Goal: Task Accomplishment & Management: Use online tool/utility

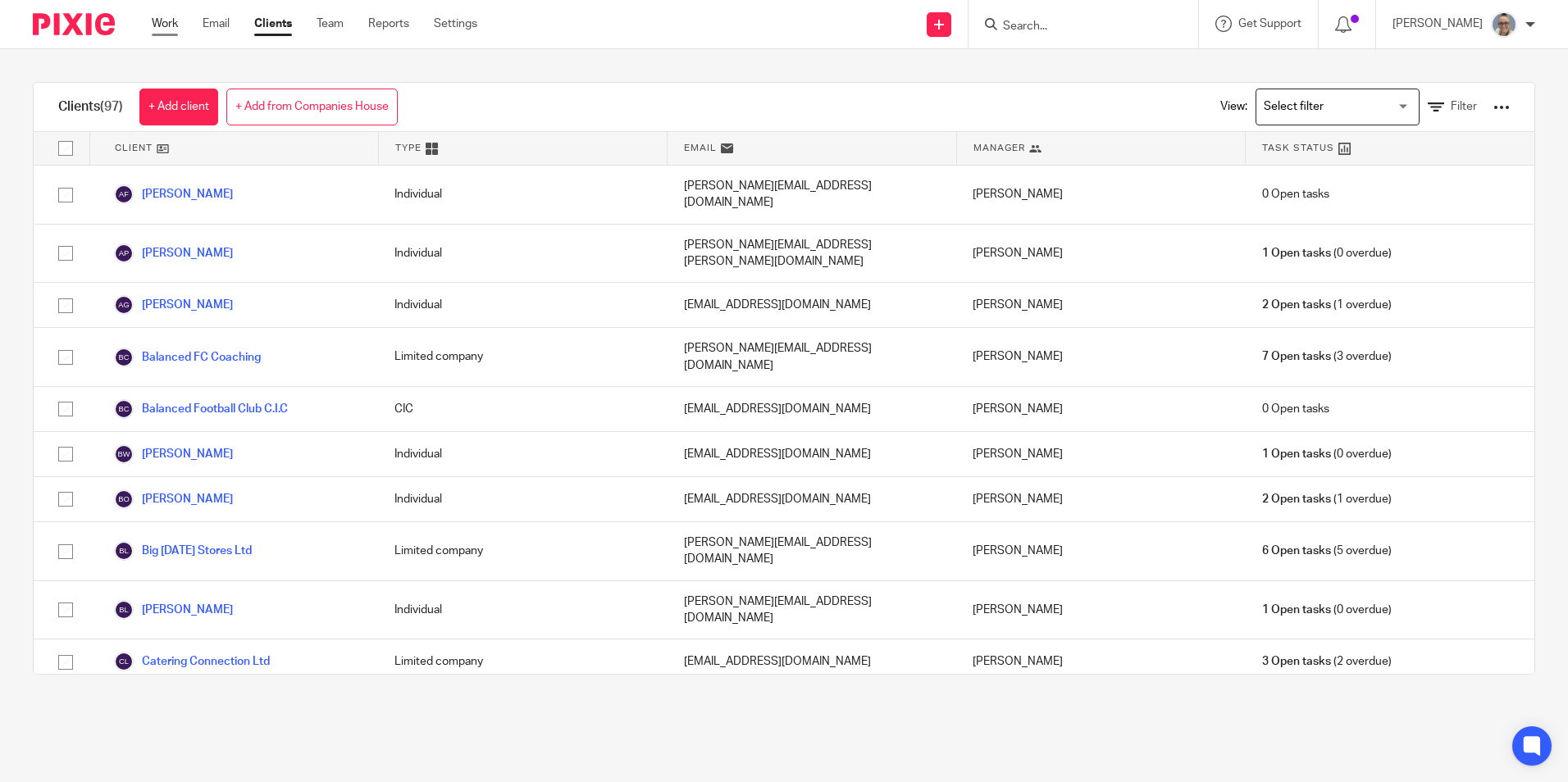
click at [163, 27] on link "Work" at bounding box center [164, 23] width 26 height 16
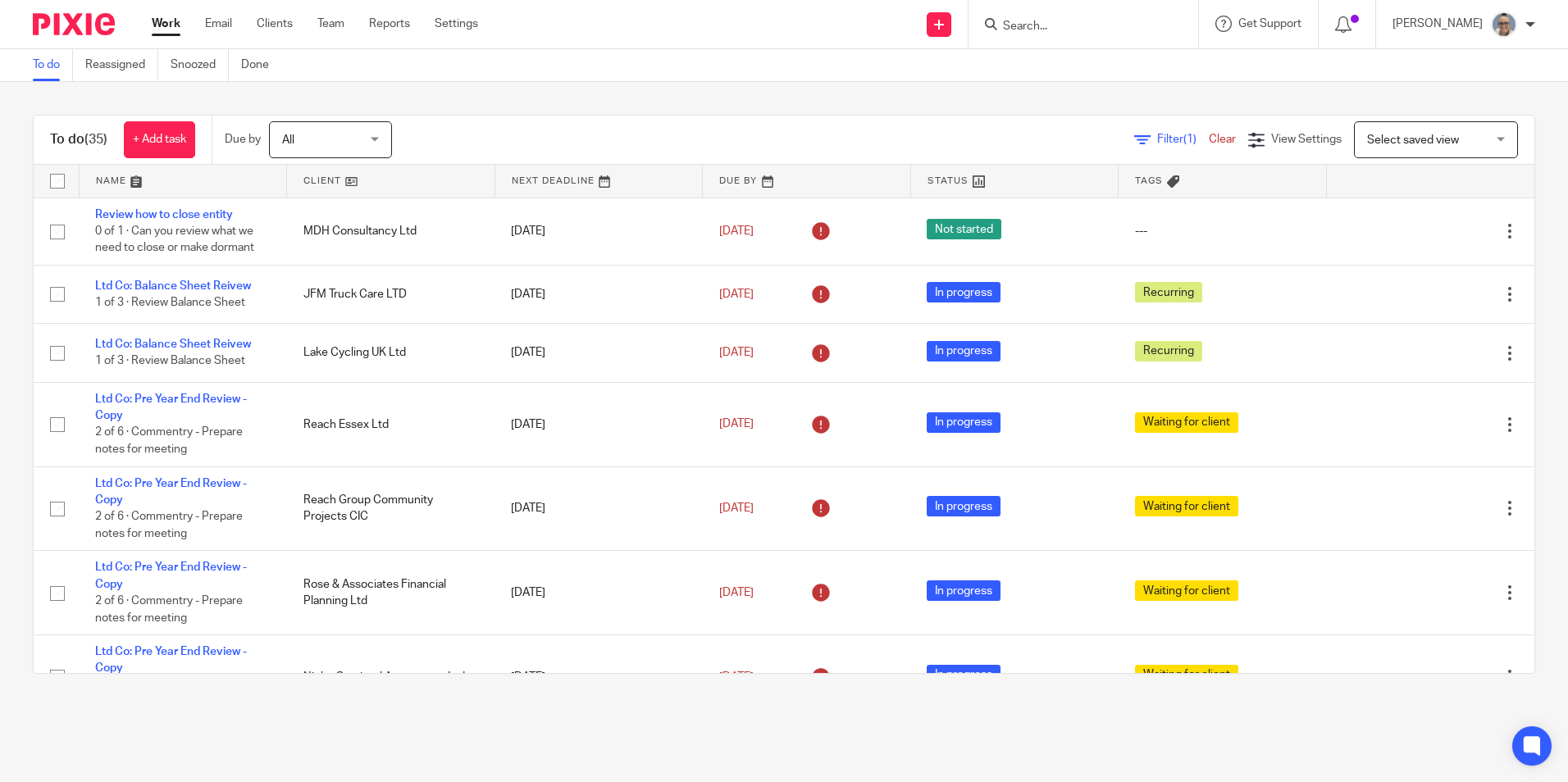
click at [545, 178] on link at bounding box center [598, 181] width 208 height 32
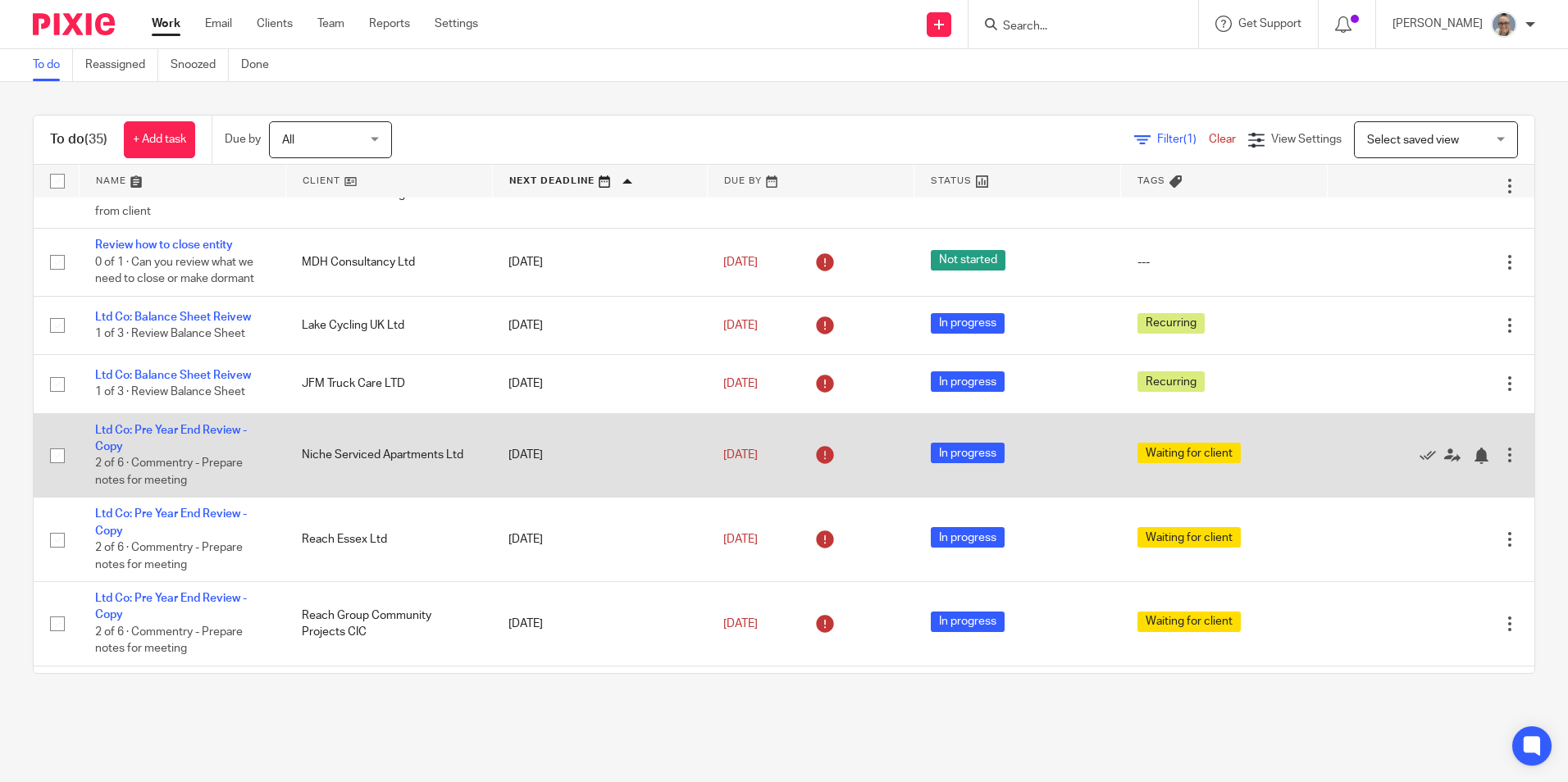
scroll to position [82, 0]
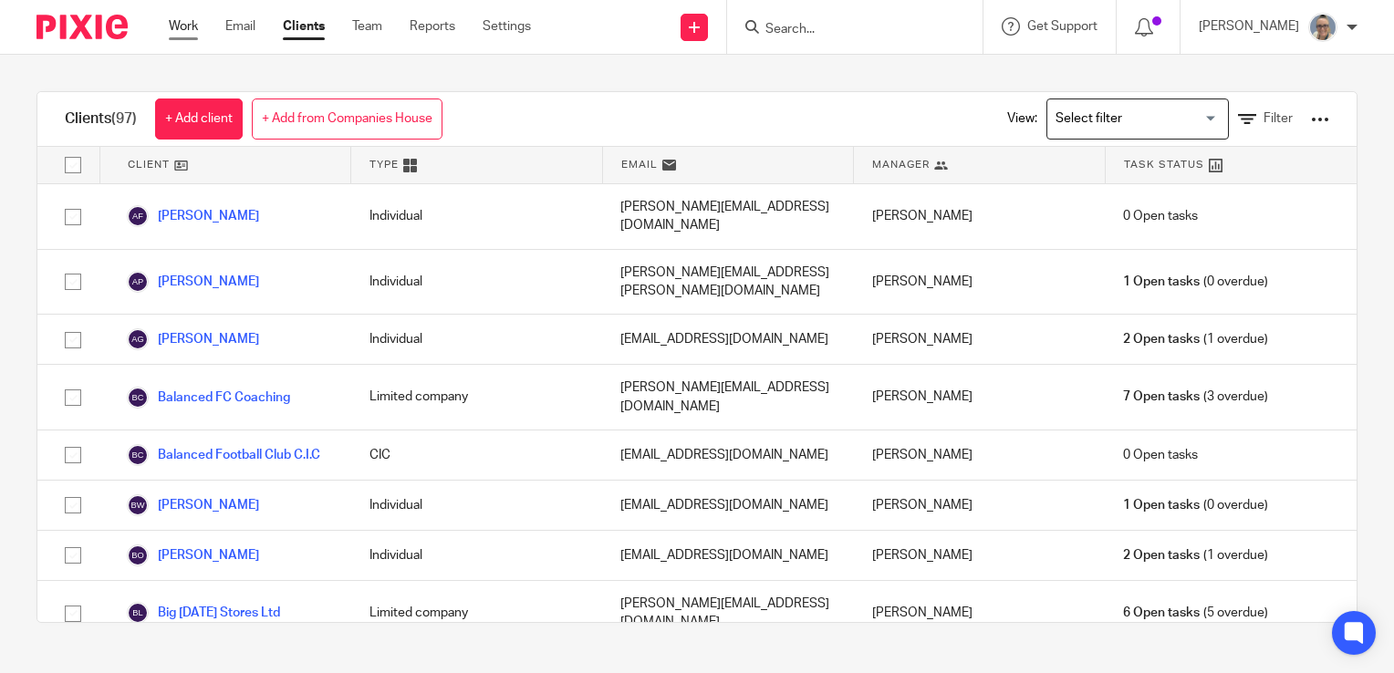
click at [179, 29] on link "Work" at bounding box center [183, 26] width 29 height 18
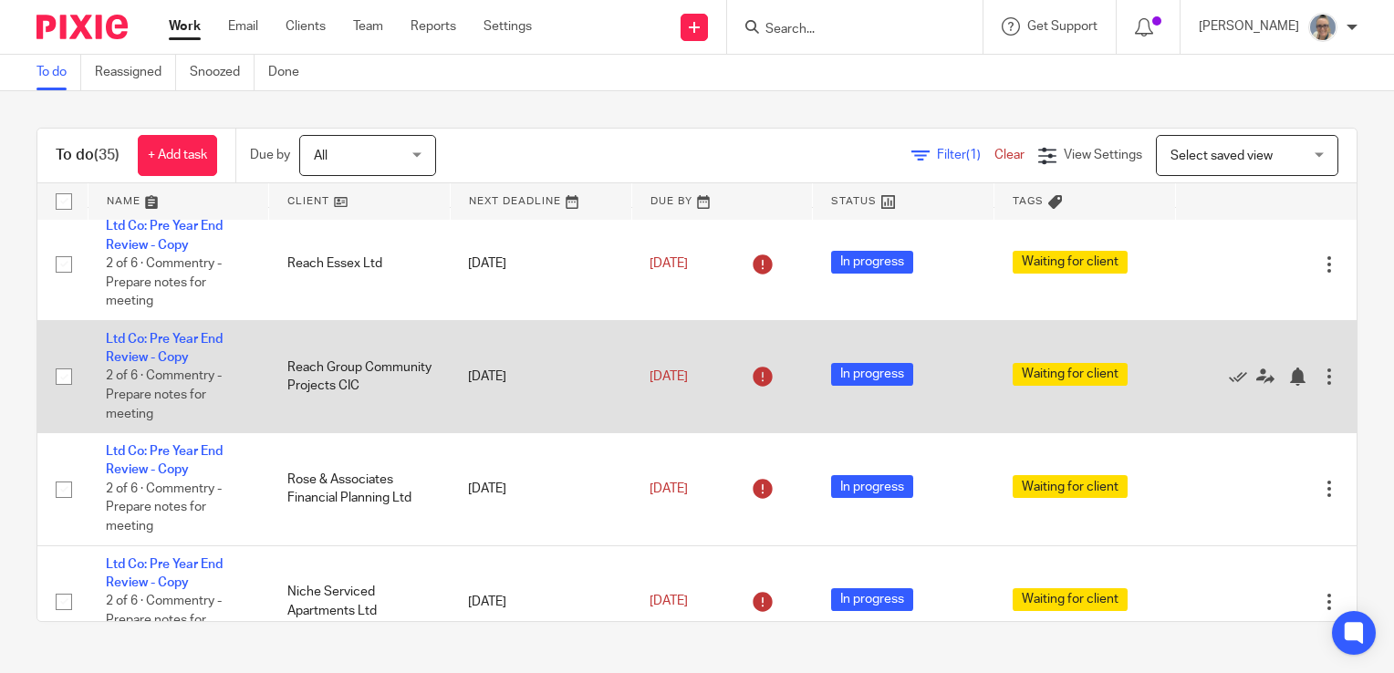
scroll to position [283, 0]
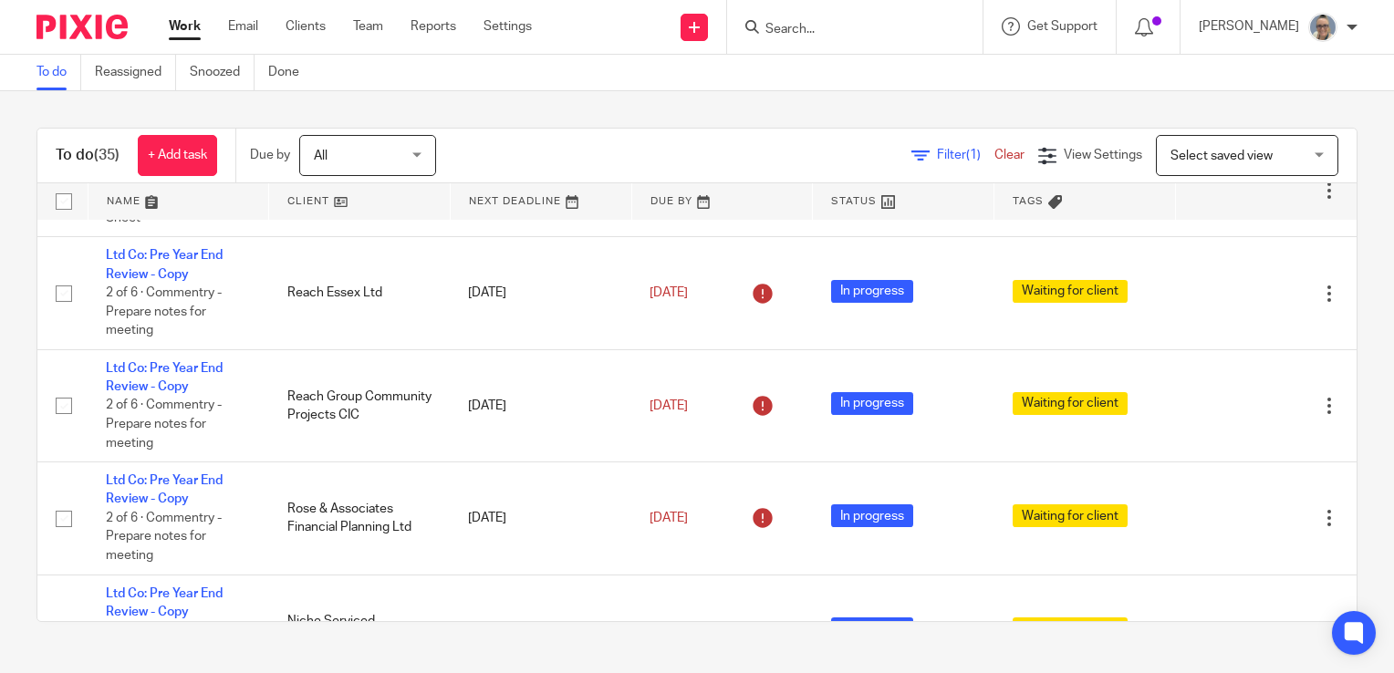
click at [843, 37] on div at bounding box center [854, 27] width 255 height 54
click at [862, 34] on input "Search" at bounding box center [846, 30] width 164 height 16
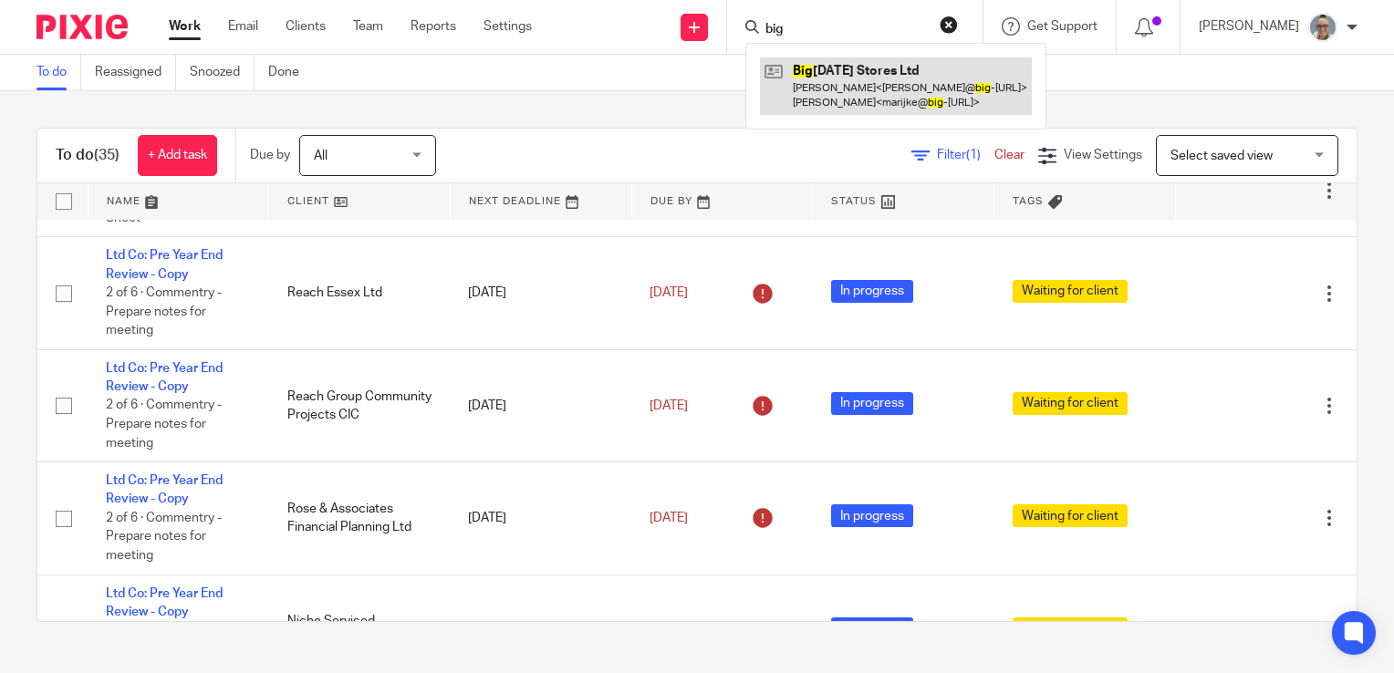
type input "big"
click at [872, 66] on link at bounding box center [896, 85] width 272 height 57
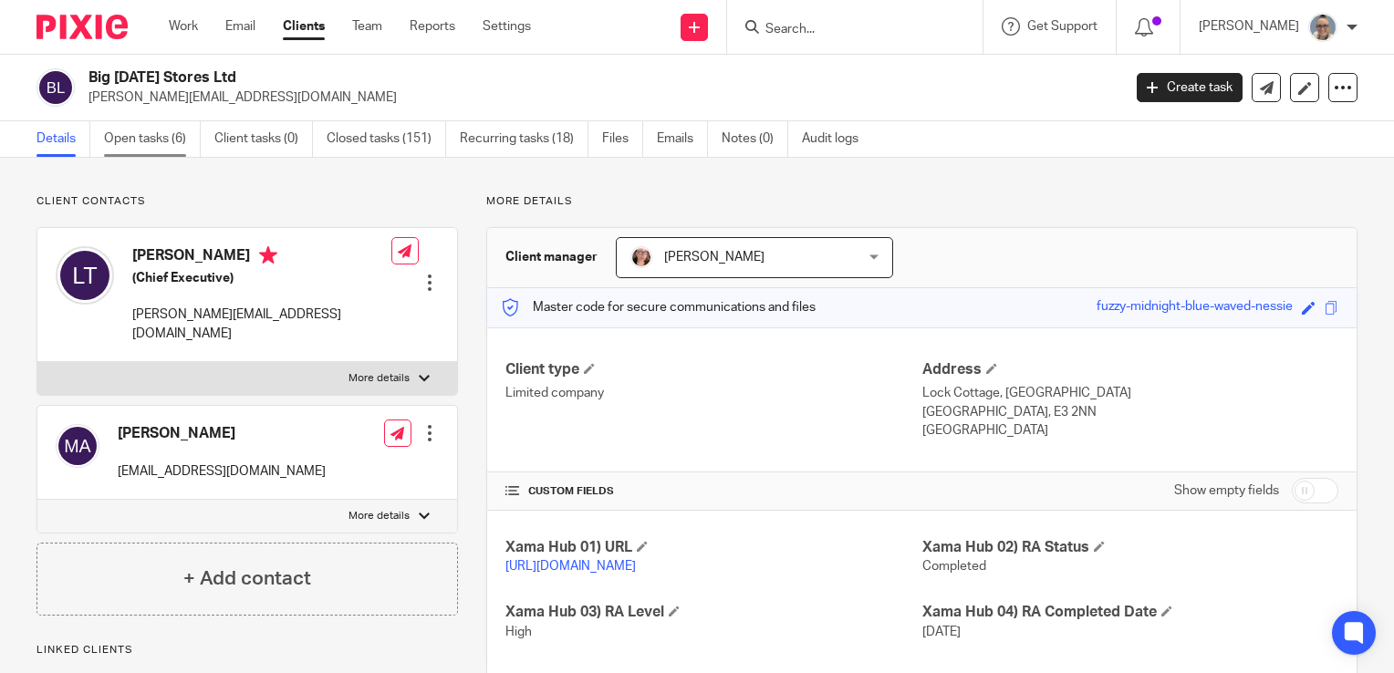
click at [146, 128] on link "Open tasks (6)" at bounding box center [152, 139] width 97 height 36
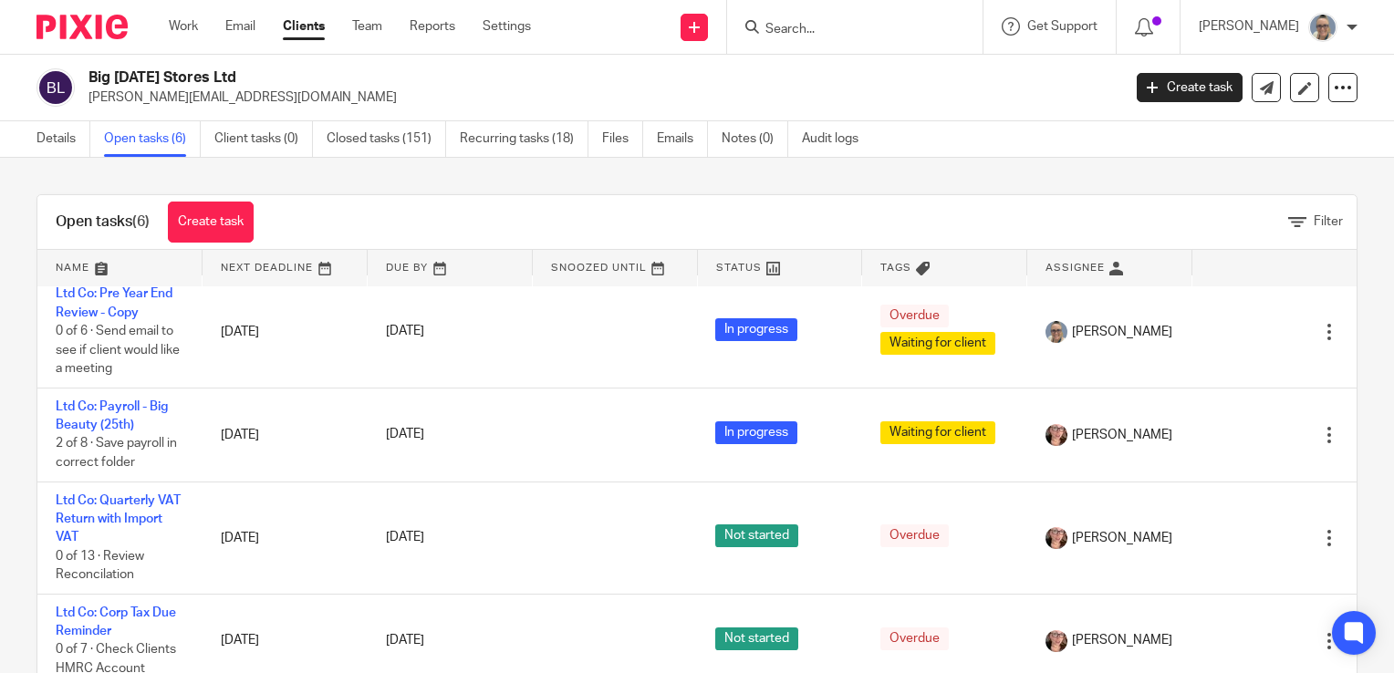
scroll to position [201, 0]
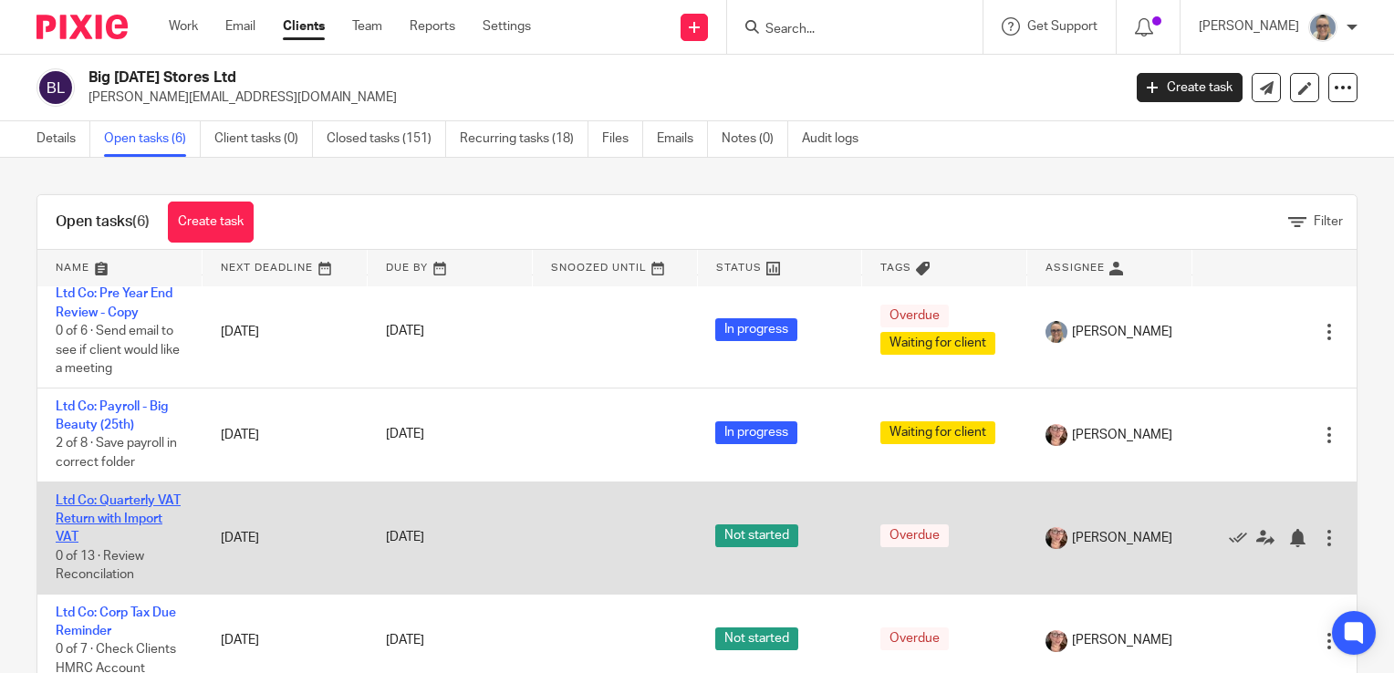
click at [112, 517] on link "Ltd Co: Quarterly VAT Return with Import VAT" at bounding box center [118, 520] width 125 height 50
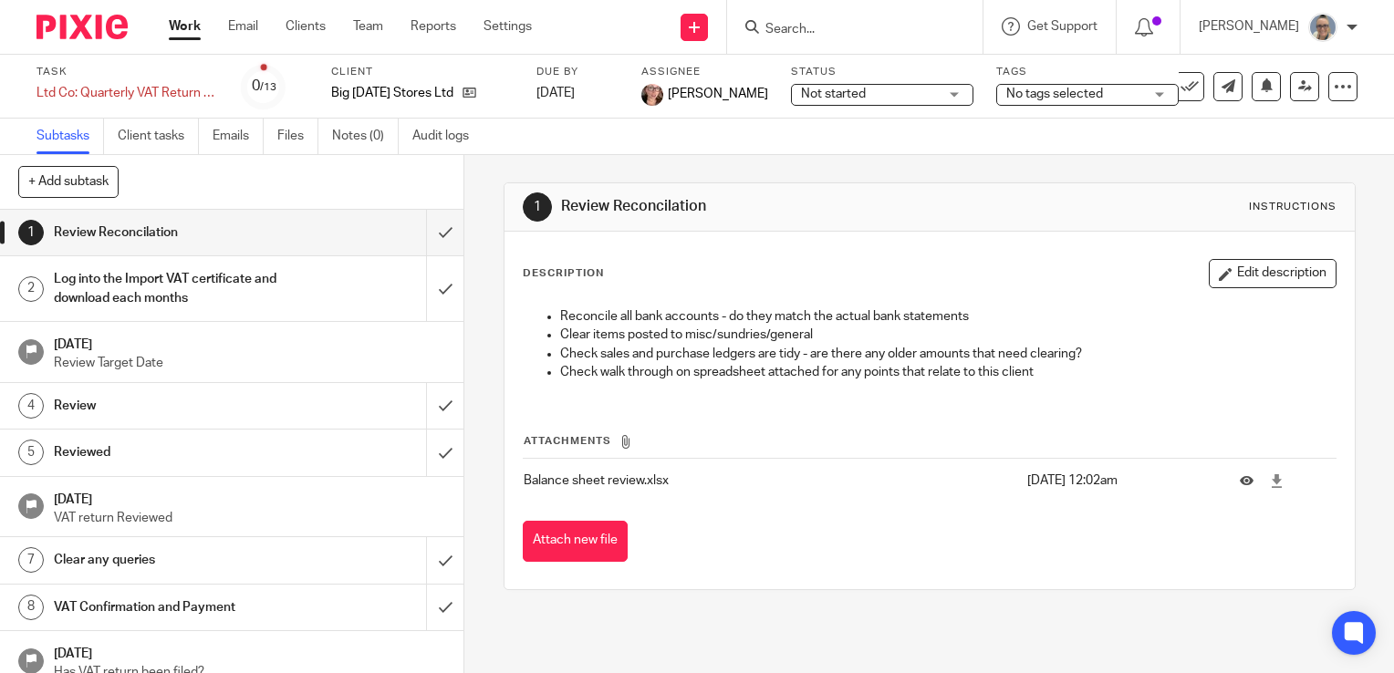
click at [931, 97] on div "Not started Not started" at bounding box center [882, 95] width 182 height 22
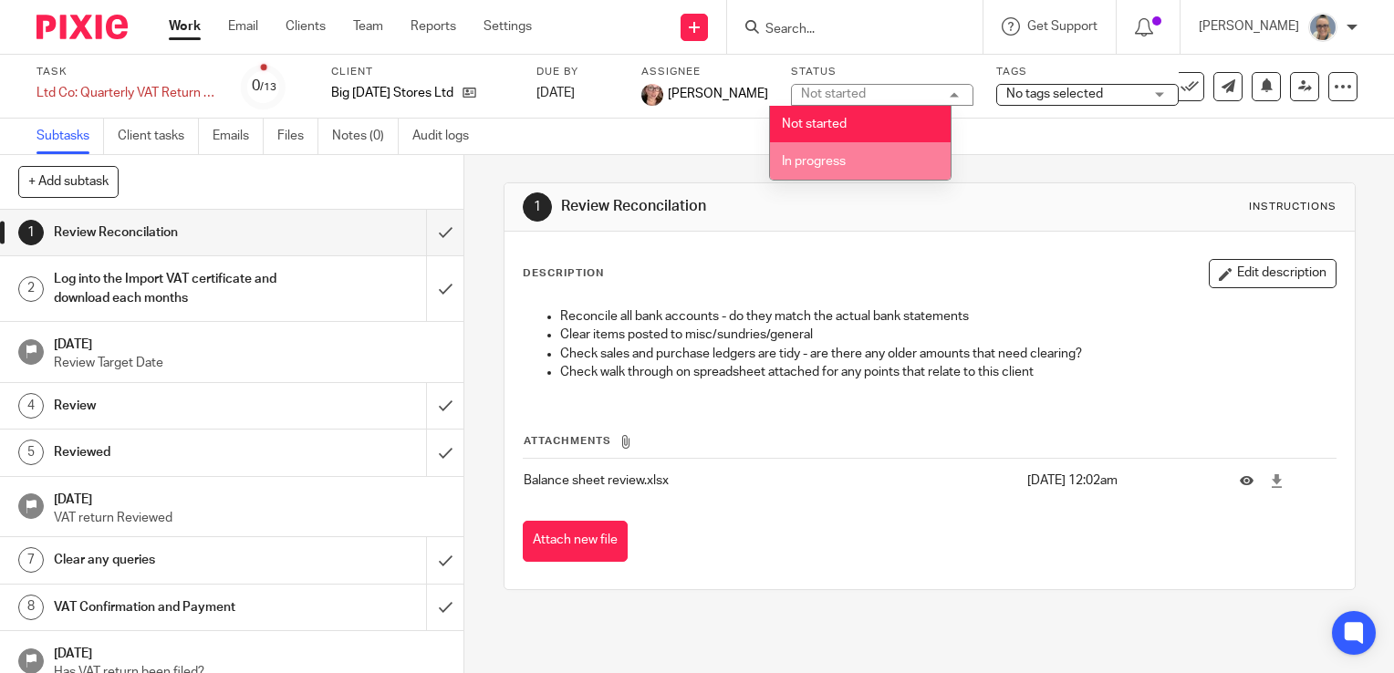
click at [835, 164] on span "In progress" at bounding box center [814, 161] width 64 height 13
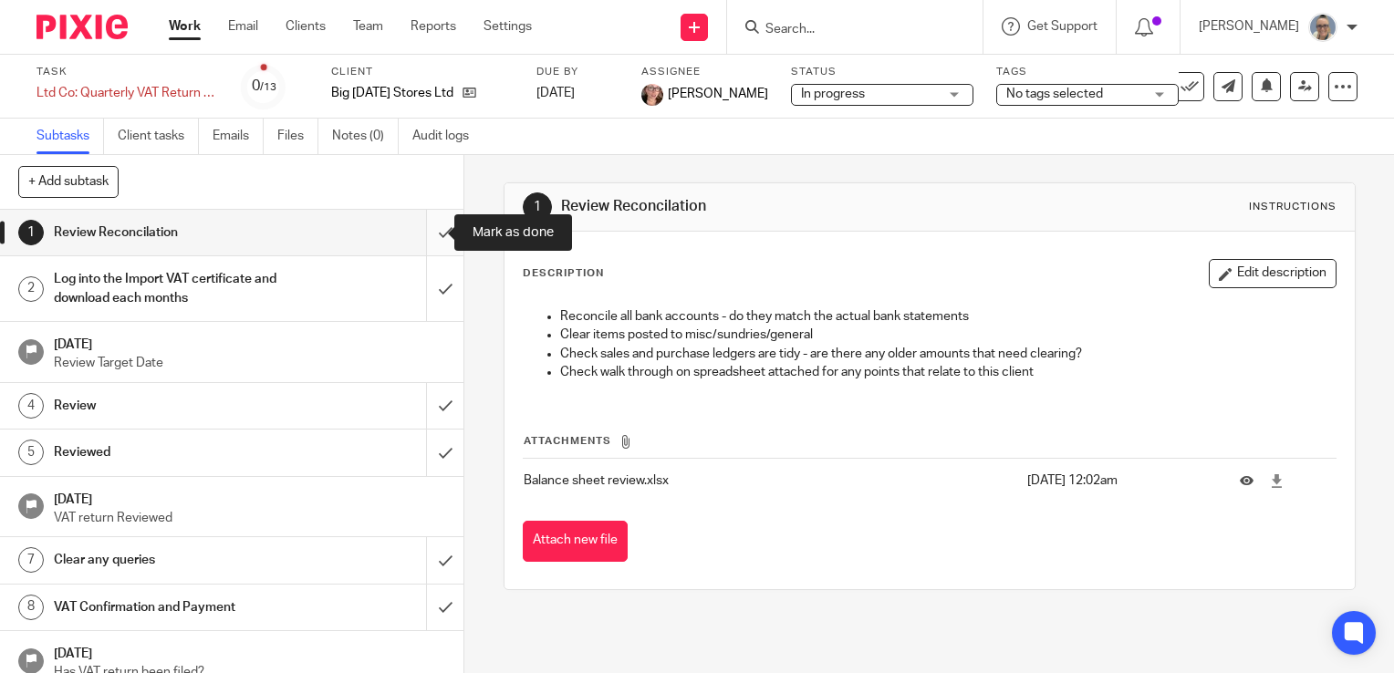
click at [427, 242] on input "submit" at bounding box center [231, 233] width 463 height 46
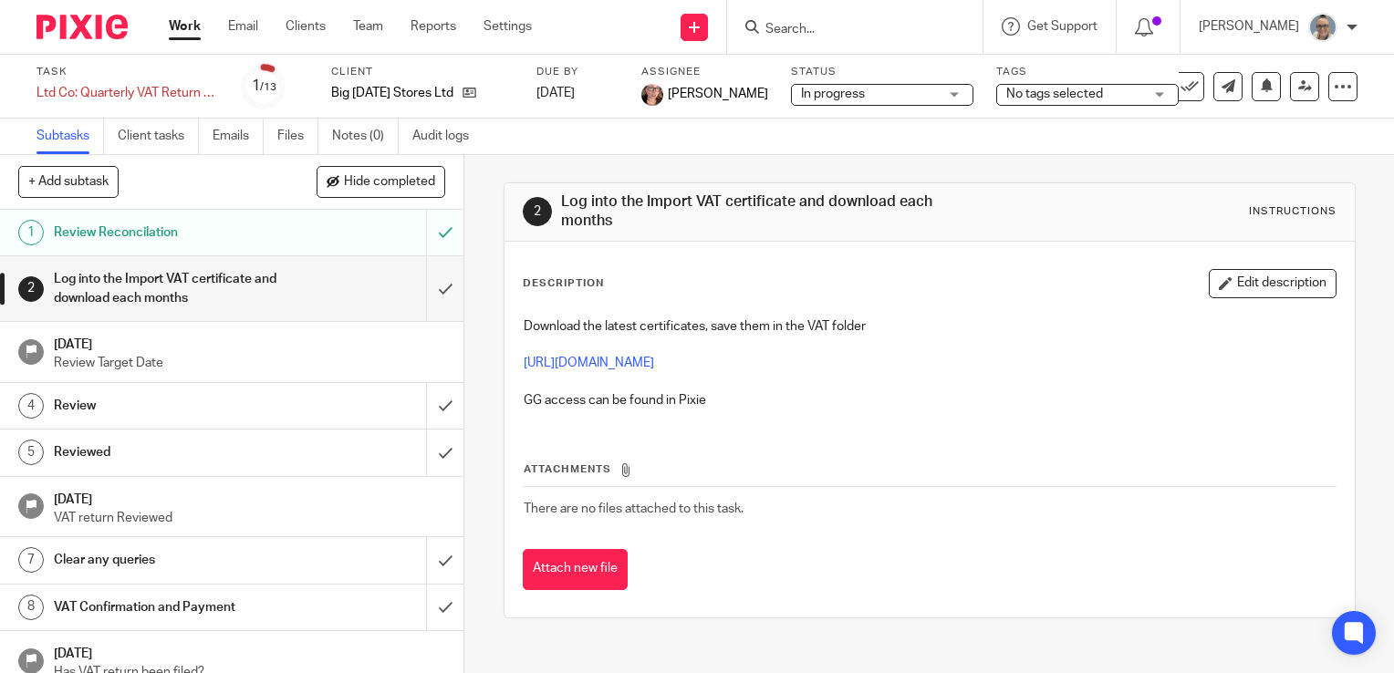
click at [423, 290] on input "submit" at bounding box center [231, 288] width 463 height 65
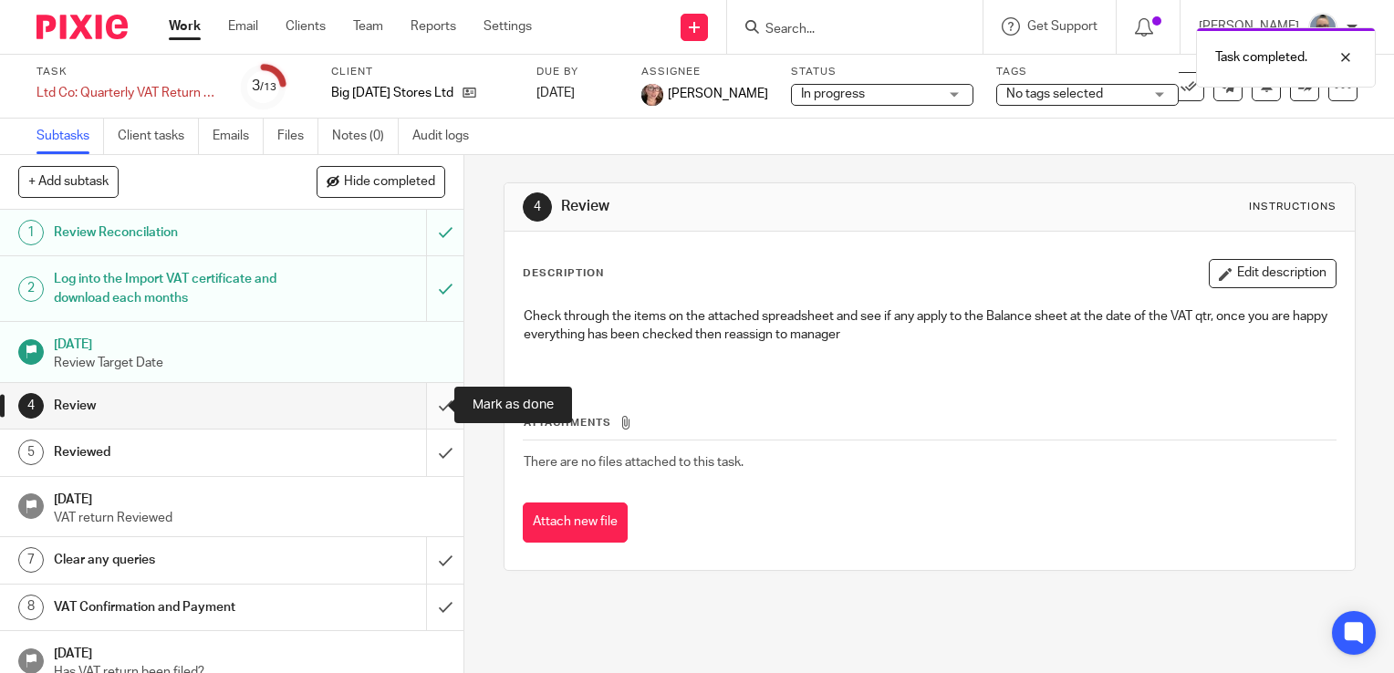
click at [428, 411] on input "submit" at bounding box center [231, 406] width 463 height 46
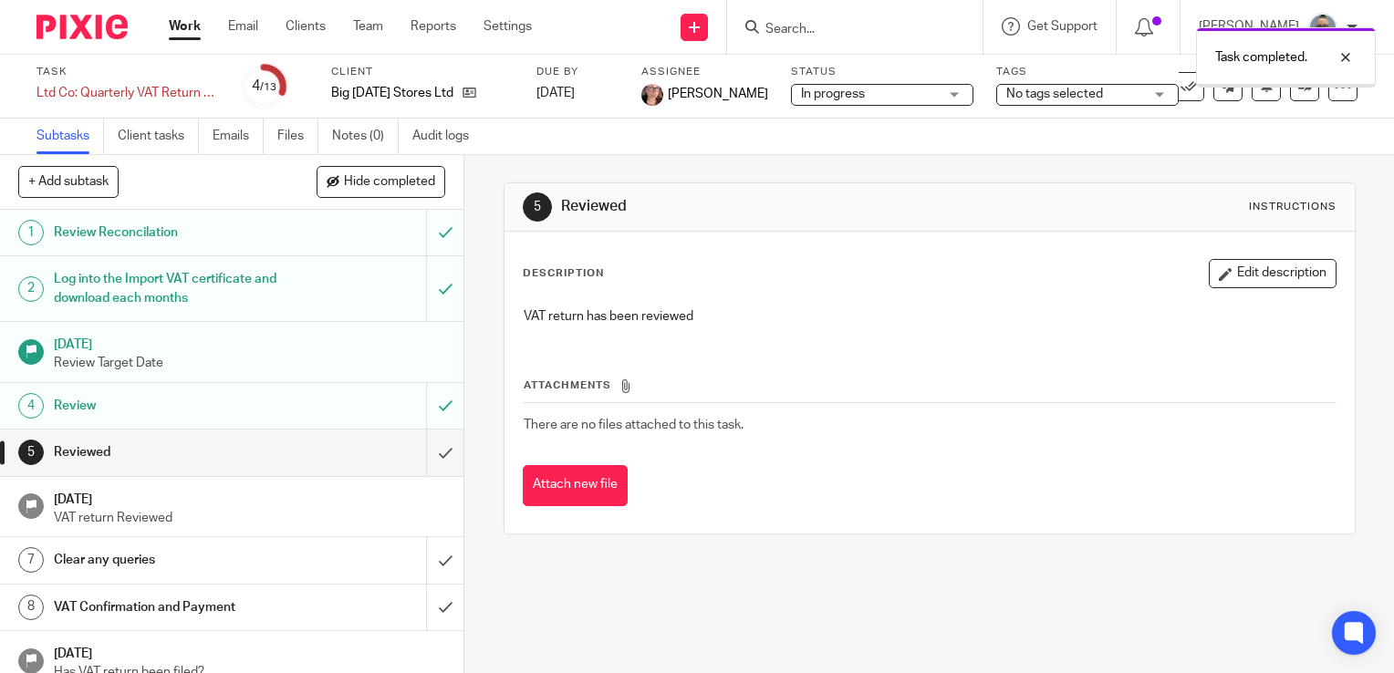
click at [423, 452] on input "submit" at bounding box center [231, 453] width 463 height 46
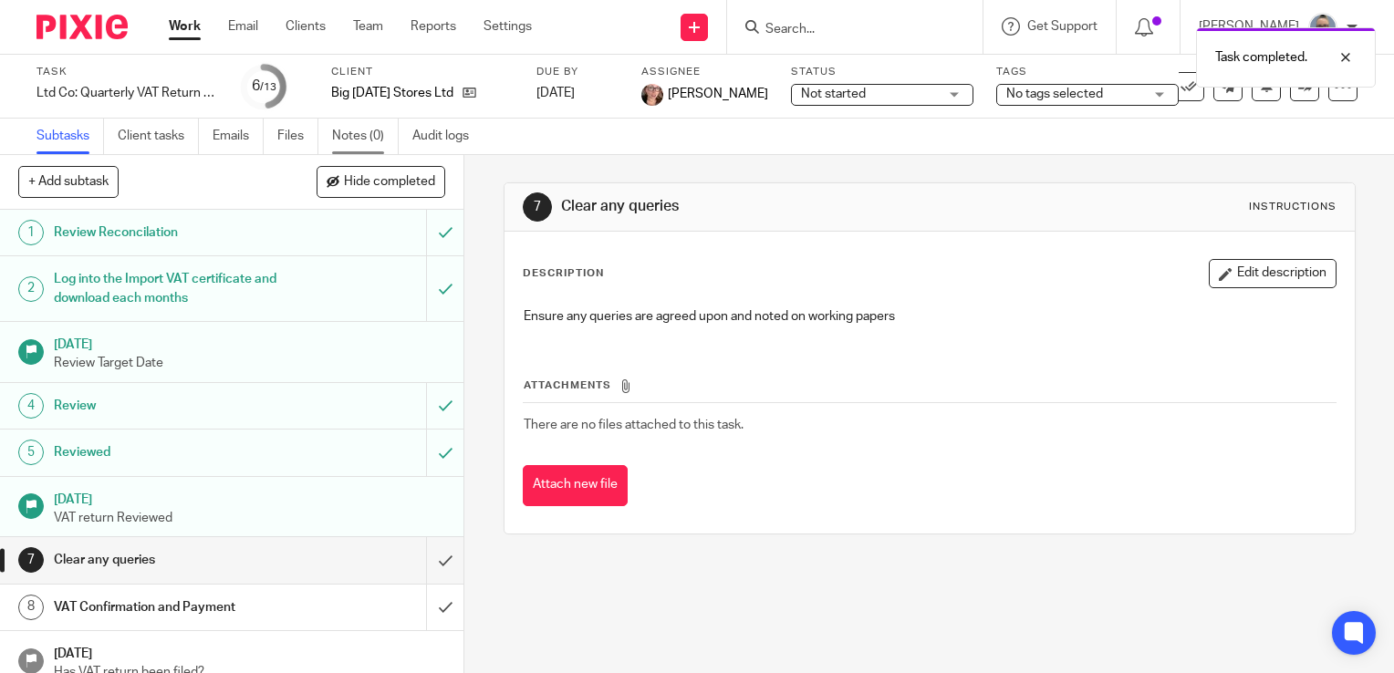
click at [369, 145] on link "Notes (0)" at bounding box center [365, 137] width 67 height 36
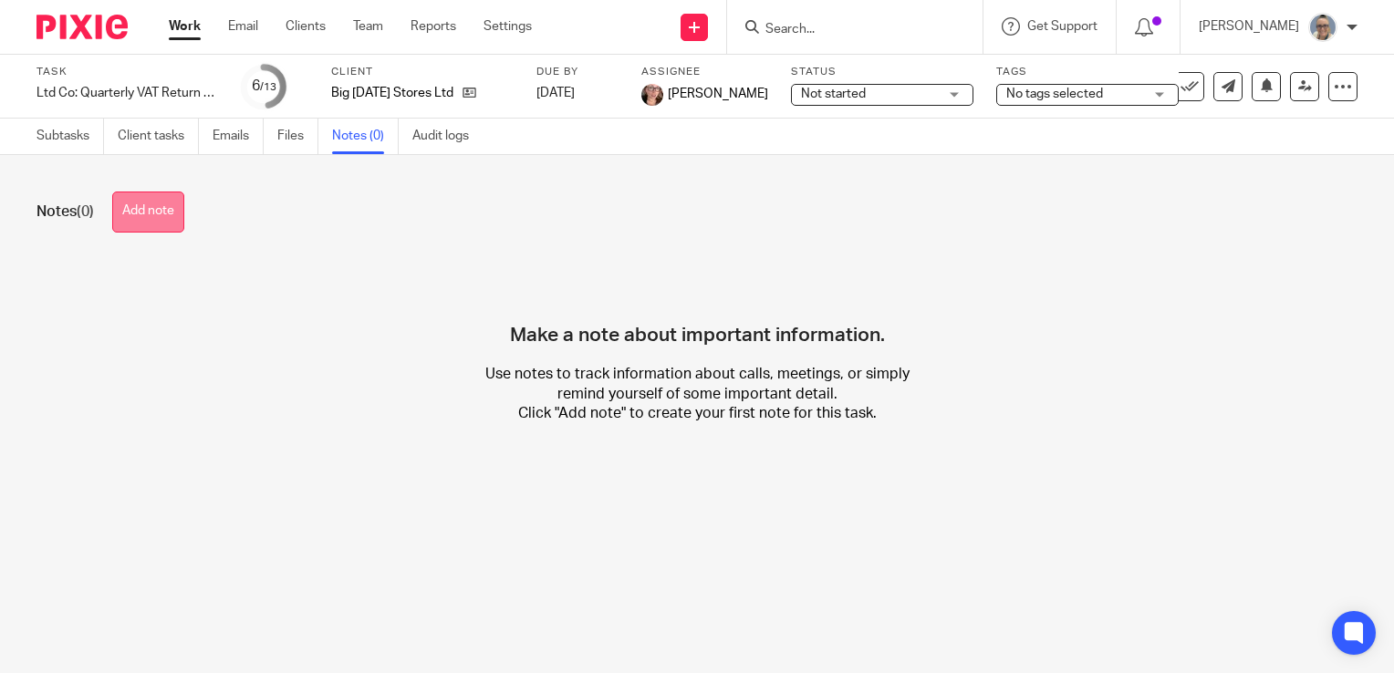
click at [177, 212] on button "Add note" at bounding box center [148, 212] width 72 height 41
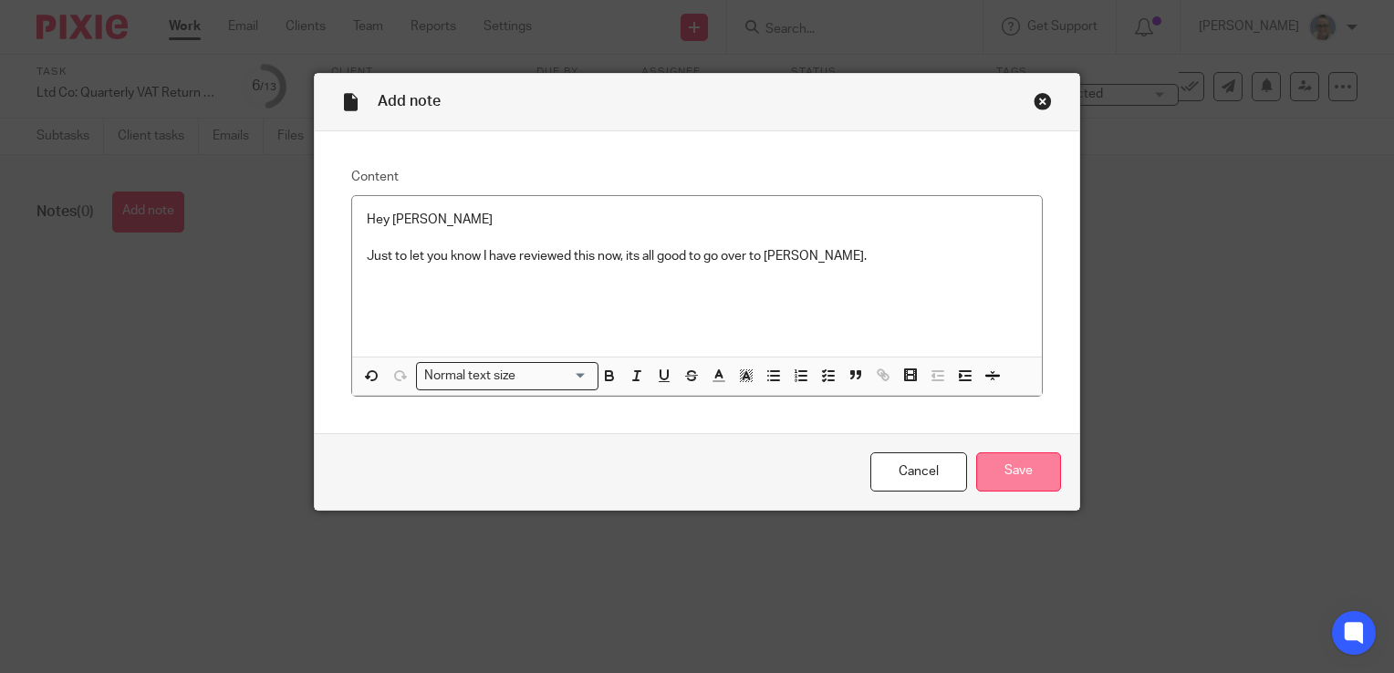
click at [1019, 463] on input "Save" at bounding box center [1018, 472] width 85 height 39
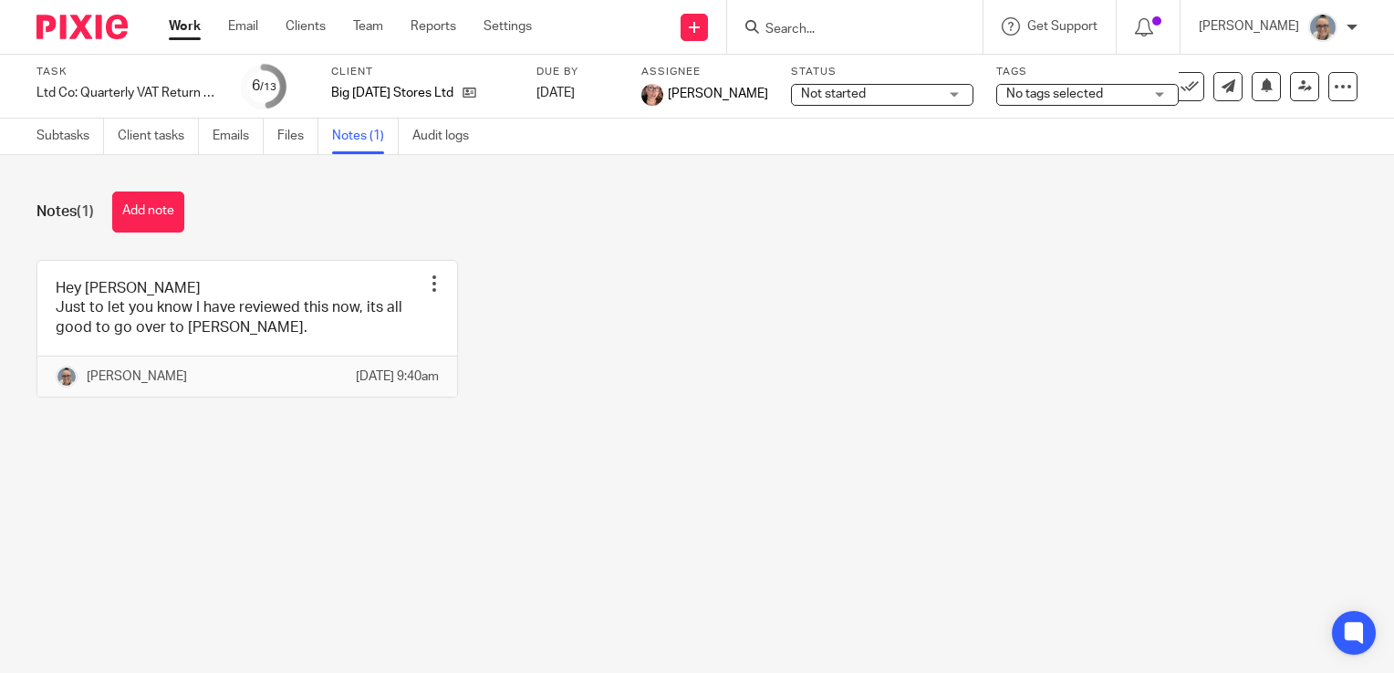
click at [171, 28] on link "Work" at bounding box center [185, 26] width 32 height 18
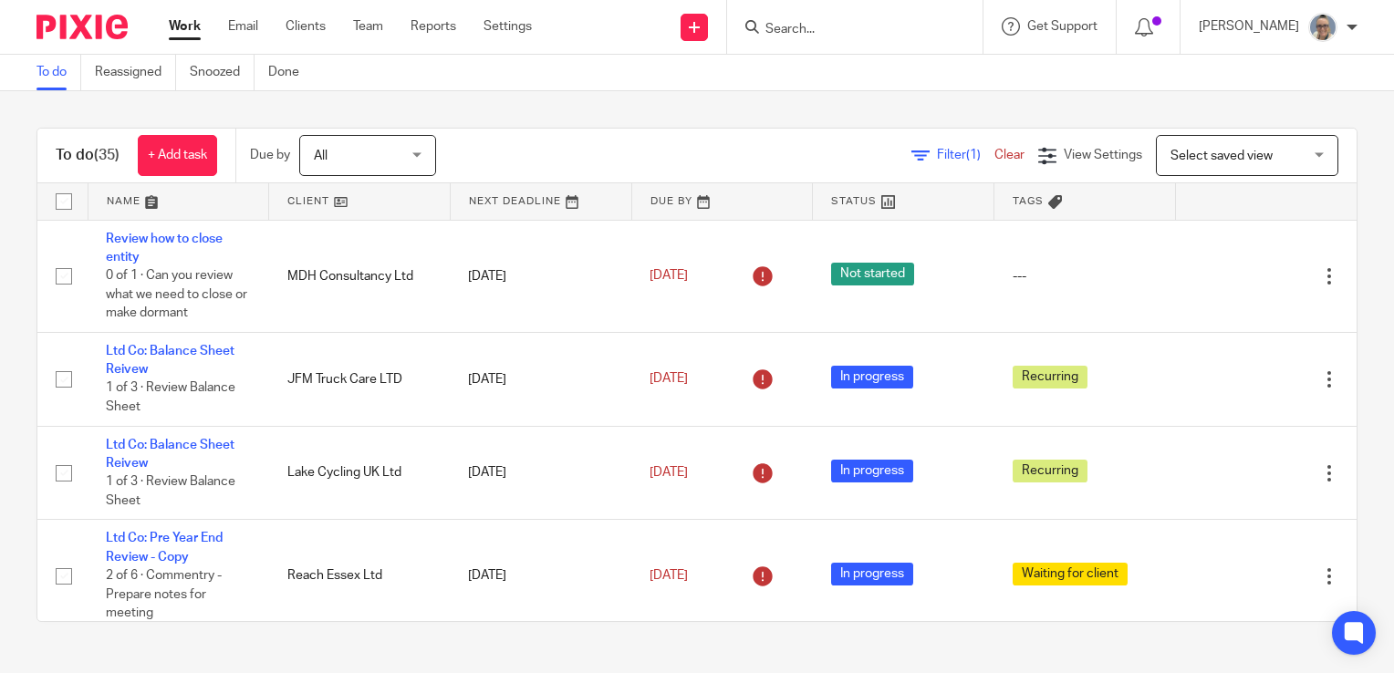
click at [501, 214] on link at bounding box center [541, 201] width 181 height 36
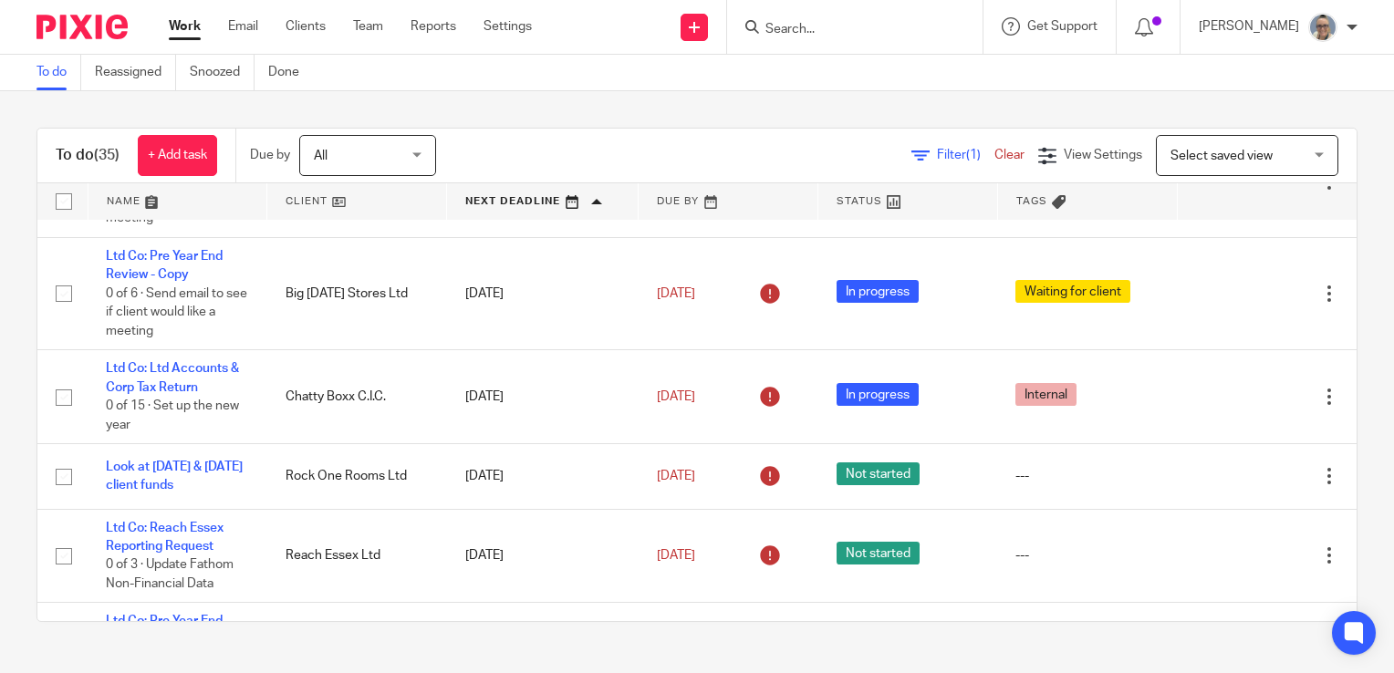
scroll to position [912, 0]
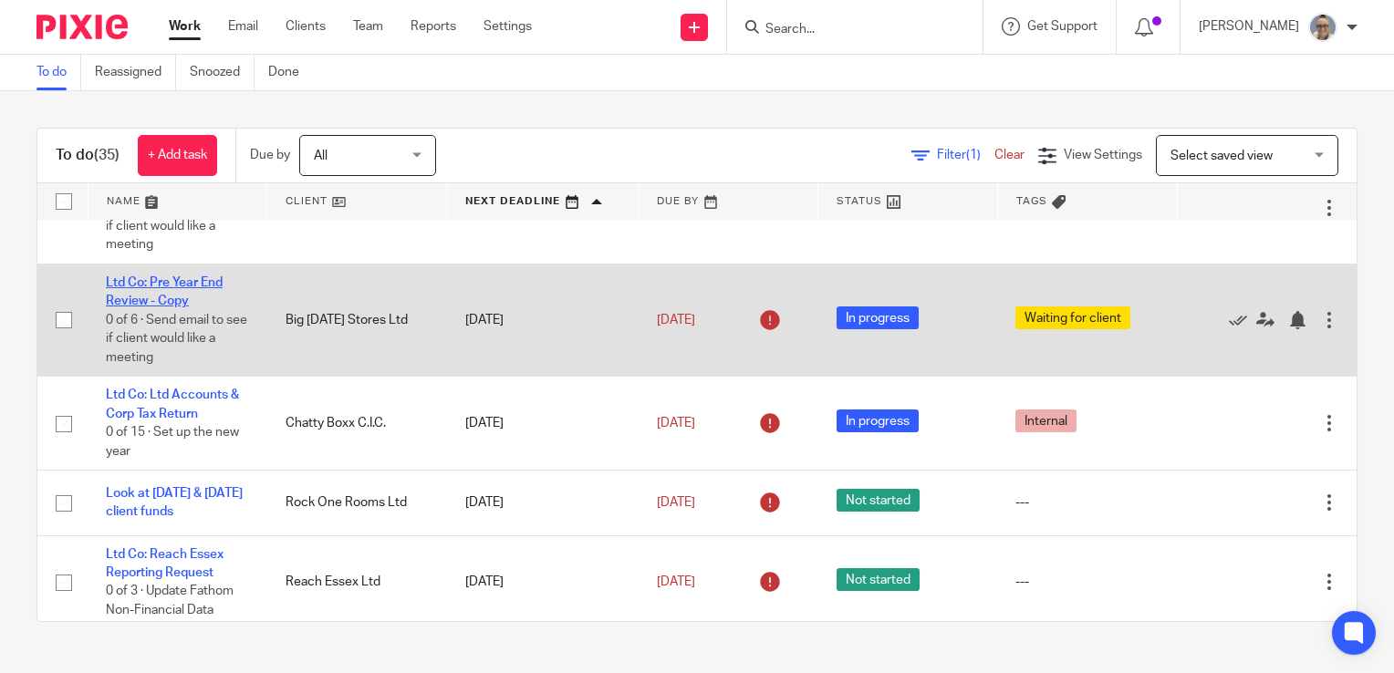
click at [161, 288] on link "Ltd Co: Pre Year End Review - Copy" at bounding box center [164, 291] width 117 height 31
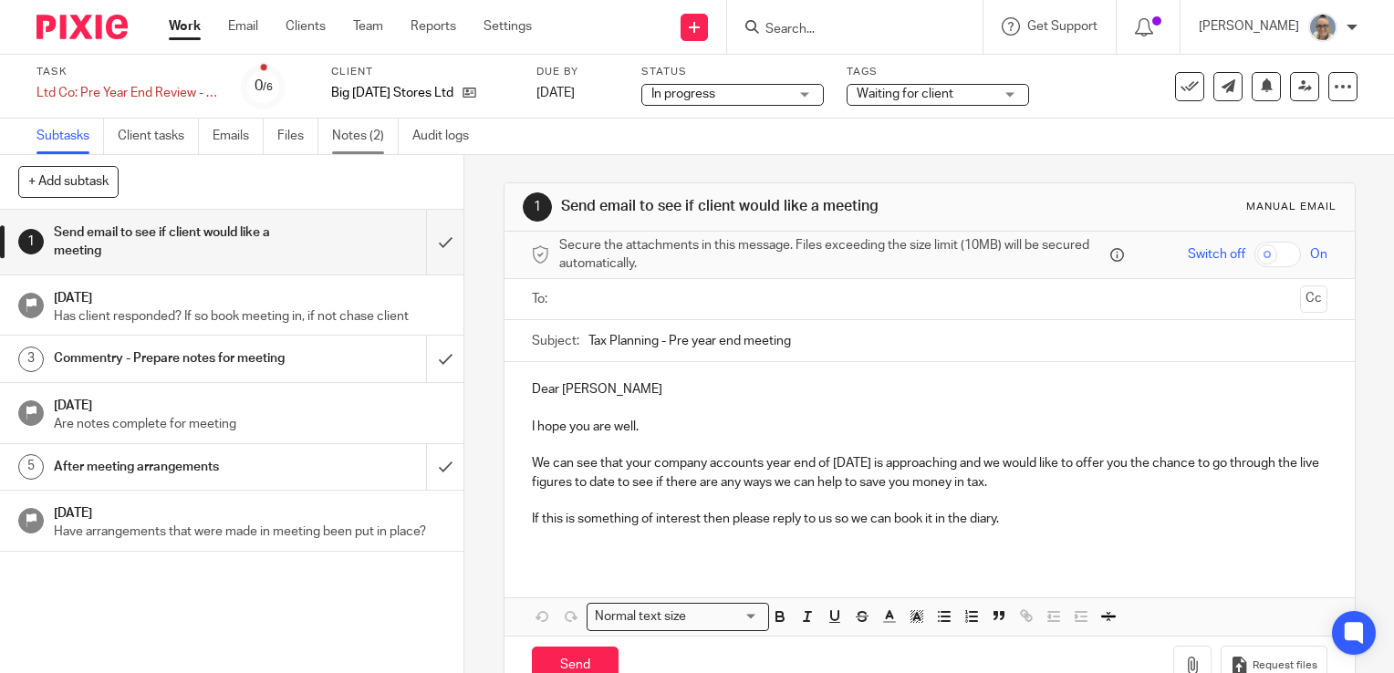
click at [343, 127] on link "Notes (2)" at bounding box center [365, 137] width 67 height 36
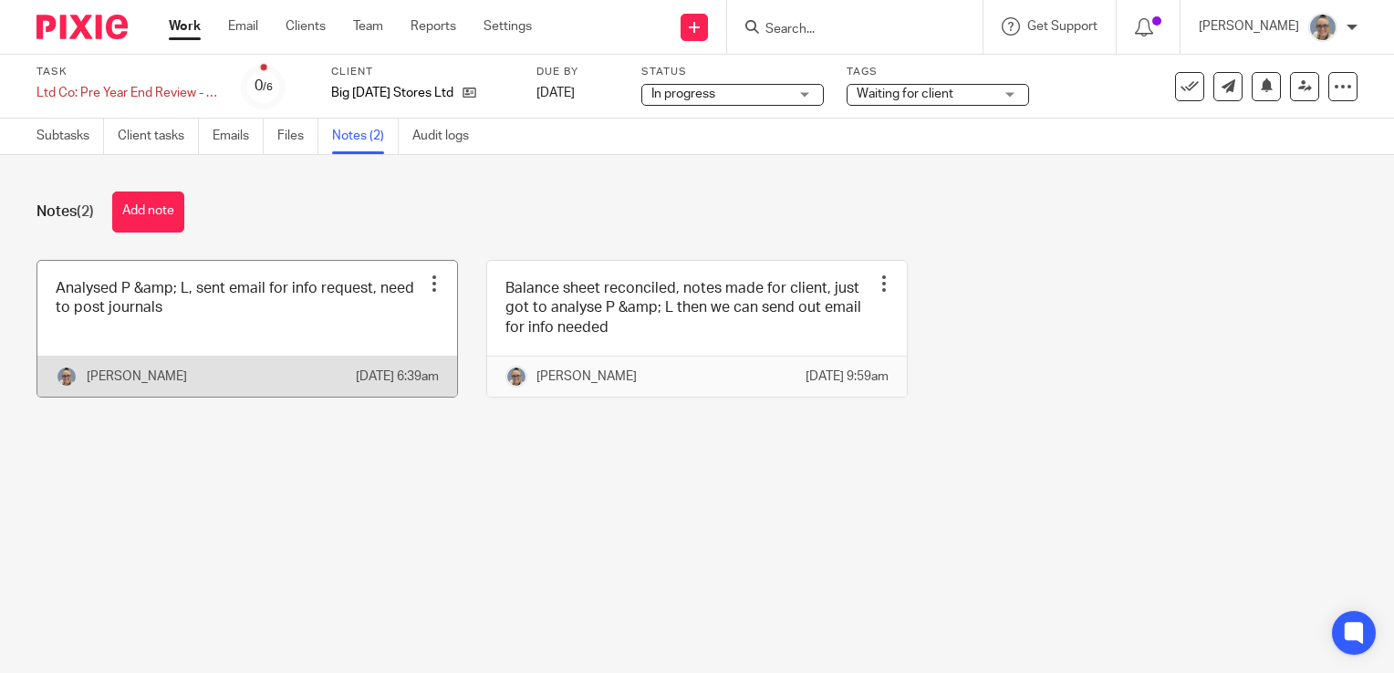
click at [235, 297] on link at bounding box center [247, 329] width 420 height 136
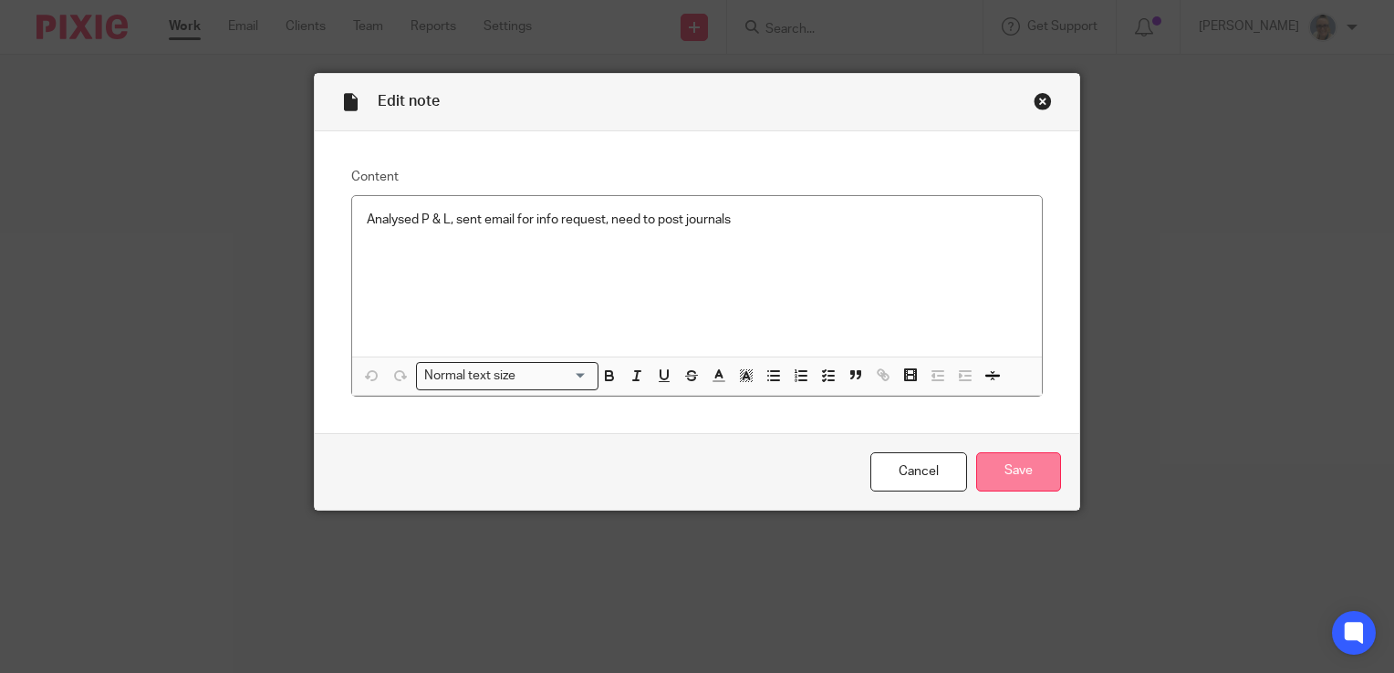
click at [1036, 476] on input "Save" at bounding box center [1018, 472] width 85 height 39
